Goal: Information Seeking & Learning: Learn about a topic

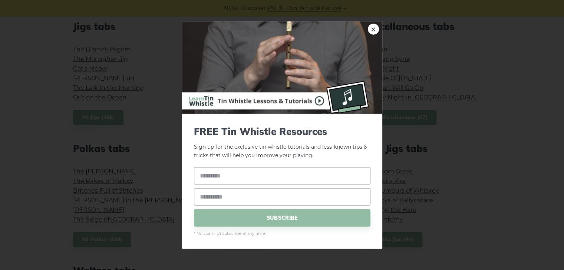
scroll to position [408, 0]
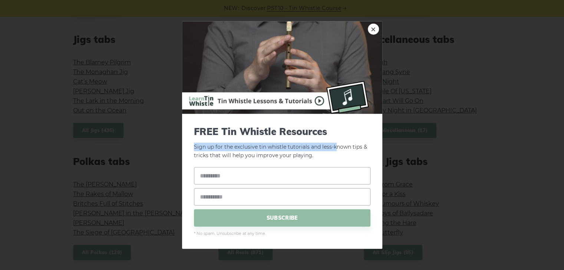
drag, startPoint x: 338, startPoint y: 137, endPoint x: 335, endPoint y: 145, distance: 8.7
click at [335, 146] on form "FREE Tin Whistle Resources Sign up for the exclusive tin whistle tutorials and …" at bounding box center [282, 182] width 176 height 112
click at [337, 141] on p "Sign up for the exclusive tin whistle tutorials and less-known tips & tricks th…" at bounding box center [282, 143] width 176 height 34
click at [227, 177] on input "text" at bounding box center [282, 175] width 176 height 17
click at [373, 27] on link "×" at bounding box center [373, 29] width 11 height 11
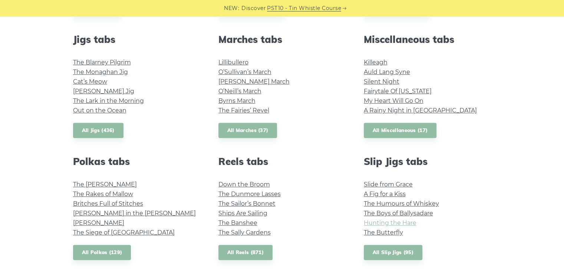
click at [391, 221] on link "Hunting the Hare" at bounding box center [389, 223] width 53 height 7
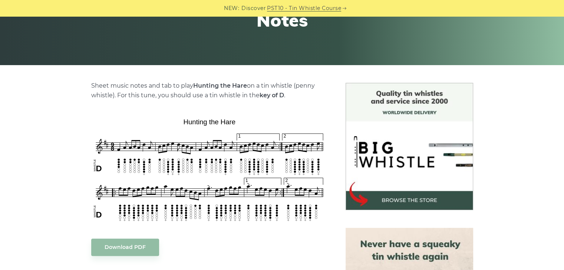
scroll to position [148, 0]
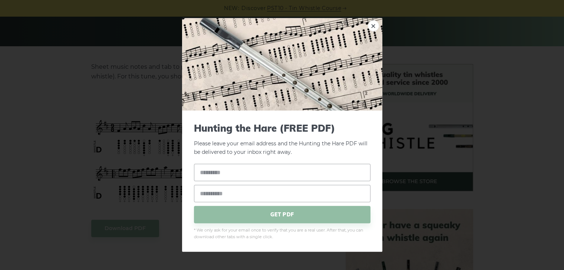
click at [464, 69] on div "× Hunting the Hare (FREE PDF) Please leave your email address and the Hunting t…" at bounding box center [282, 135] width 564 height 270
click at [371, 29] on link "×" at bounding box center [373, 25] width 11 height 11
